Goal: Use online tool/utility: Utilize a website feature to perform a specific function

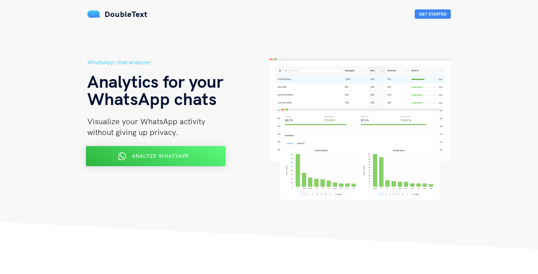
click at [171, 159] on span "Analyze WhatsApp" at bounding box center [160, 155] width 57 height 6
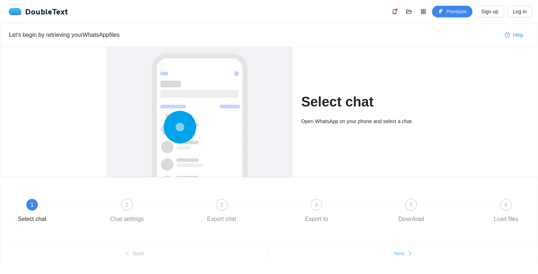
click at [402, 253] on span "Next" at bounding box center [399, 253] width 10 height 8
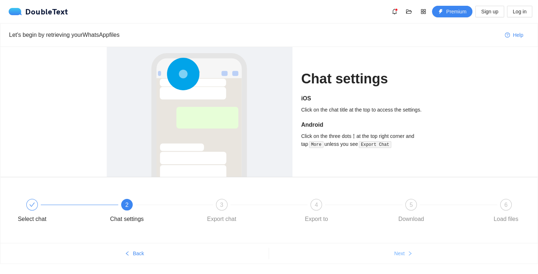
click at [402, 253] on span "Next" at bounding box center [399, 253] width 10 height 8
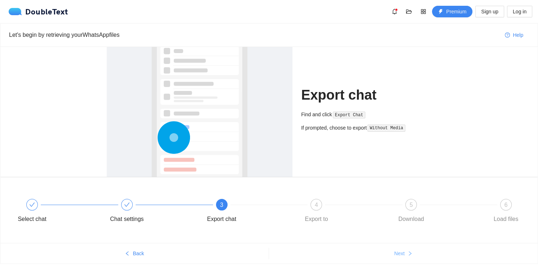
click at [402, 253] on span "Next" at bounding box center [399, 253] width 10 height 8
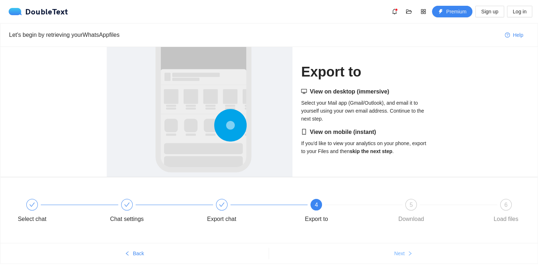
click at [402, 253] on span "Next" at bounding box center [399, 253] width 10 height 8
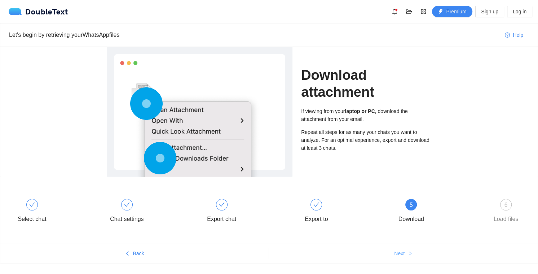
click at [402, 253] on span "Next" at bounding box center [399, 253] width 10 height 8
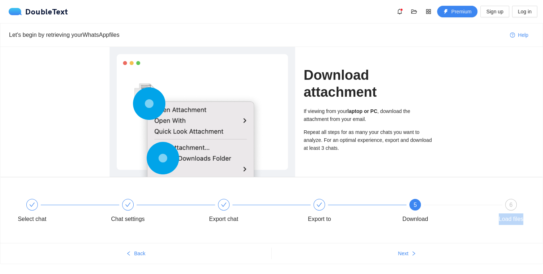
click at [402, 253] on div "Let's begin by retrieving your WhatsApp files Help Download attachment If viewi…" at bounding box center [271, 157] width 543 height 268
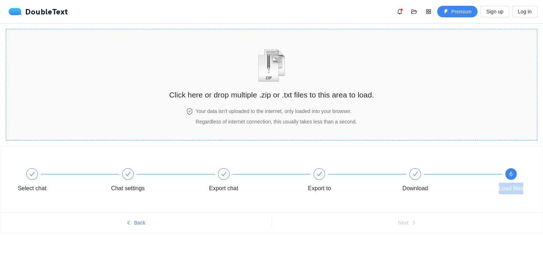
click at [266, 72] on img "zipOrTextIcon" at bounding box center [272, 65] width 34 height 33
